Goal: Task Accomplishment & Management: Complete application form

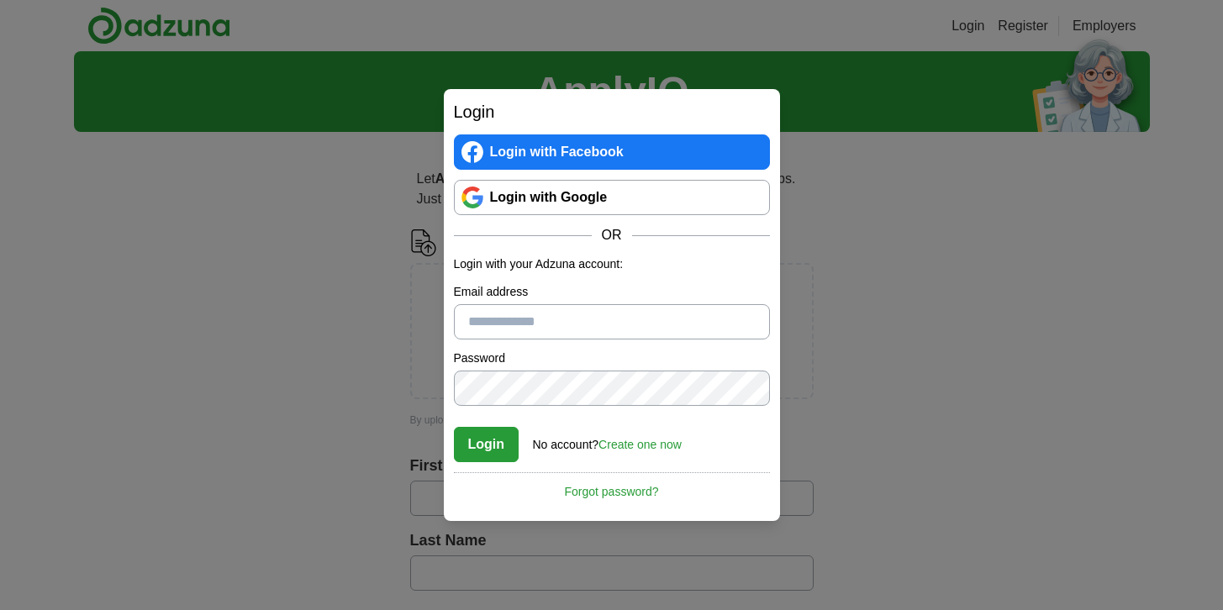
click at [549, 202] on link "Login with Google" at bounding box center [612, 197] width 316 height 35
click at [334, 155] on div "Login Login with Facebook Login with Google OR Login with your Adzuna account: …" at bounding box center [611, 305] width 1223 height 610
click at [362, 329] on div "Login Login with Facebook Login with Google OR Login with your Adzuna account: …" at bounding box center [611, 305] width 1223 height 610
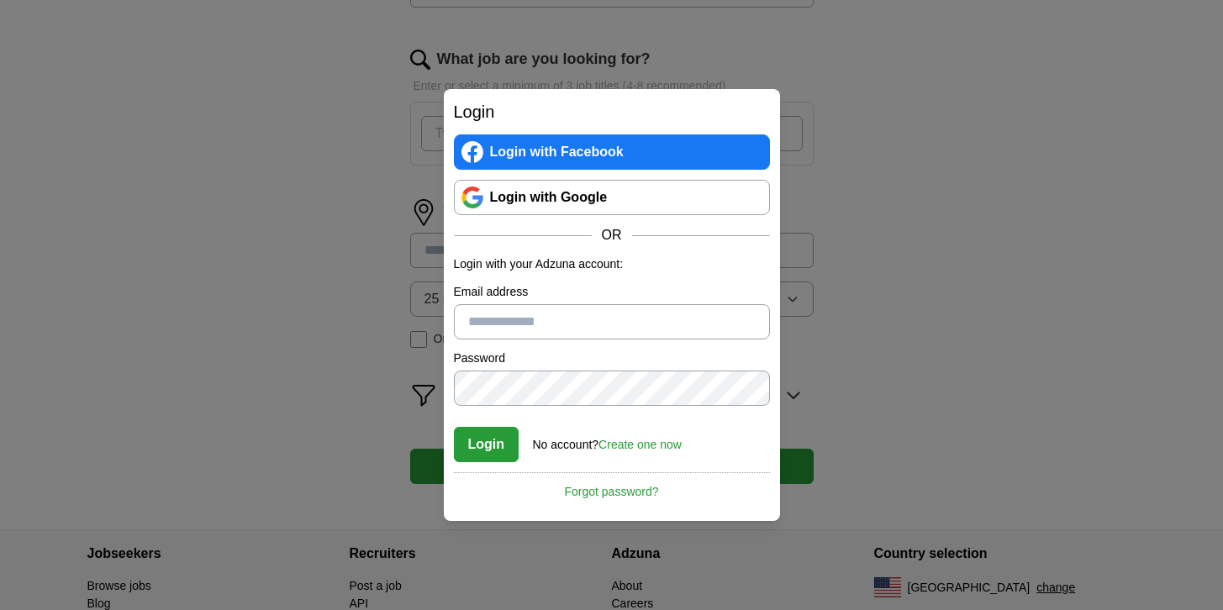
scroll to position [672, 0]
